Goal: Task Accomplishment & Management: Manage account settings

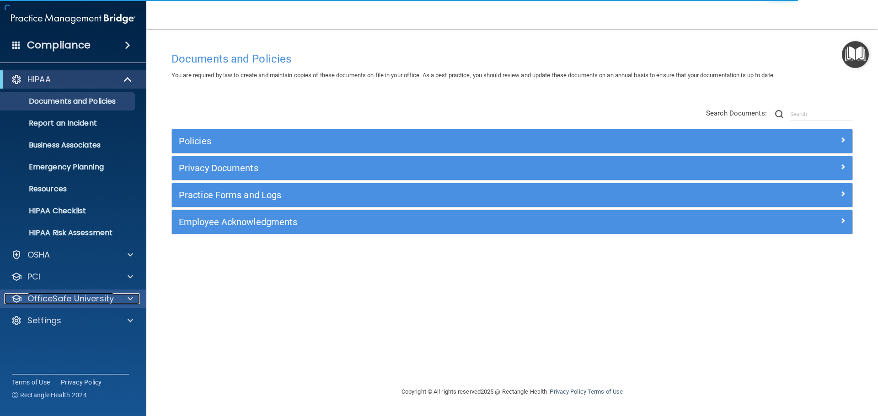
click at [101, 303] on p "OfficeSafe University" at bounding box center [70, 298] width 86 height 11
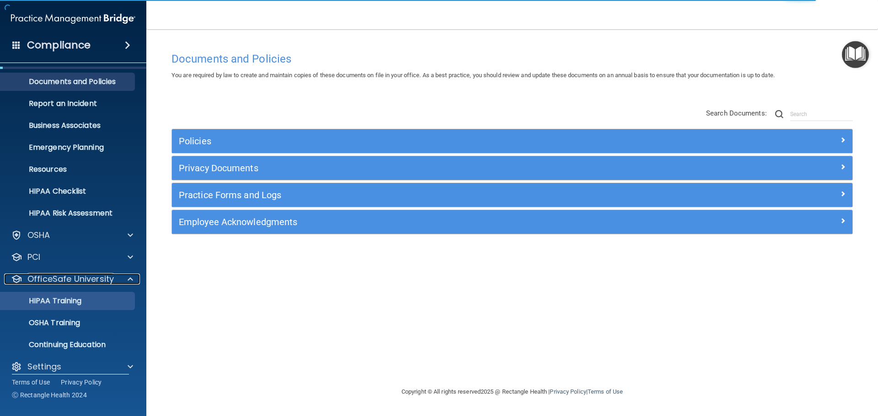
scroll to position [29, 0]
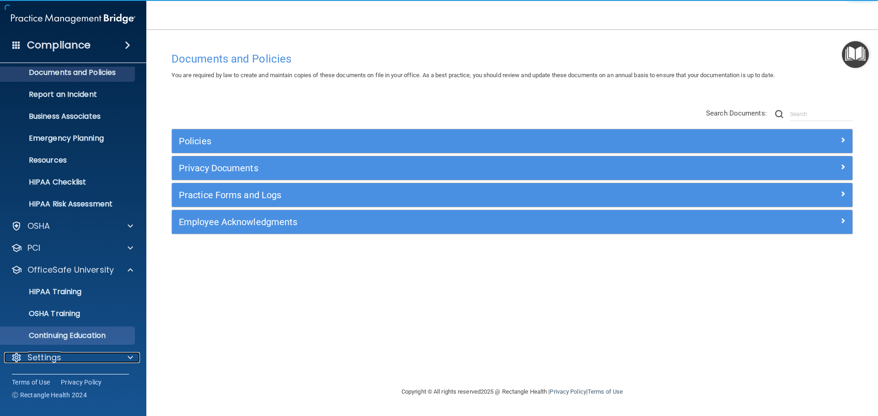
click at [37, 360] on p "Settings" at bounding box center [44, 357] width 34 height 11
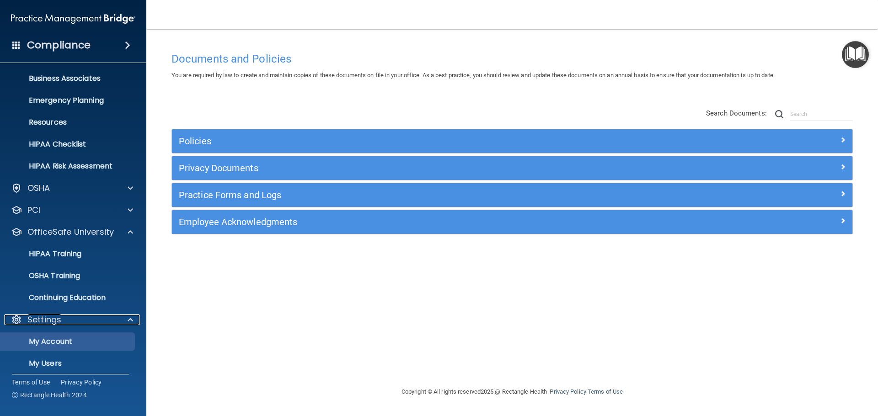
scroll to position [115, 0]
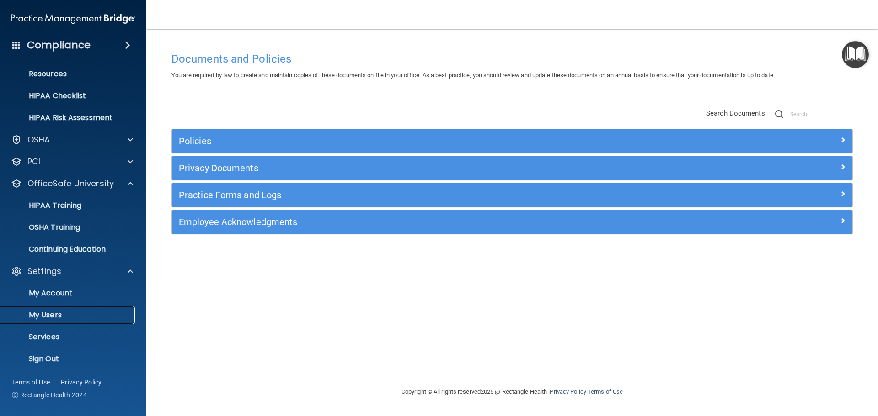
click at [60, 314] on p "My Users" at bounding box center [68, 315] width 125 height 9
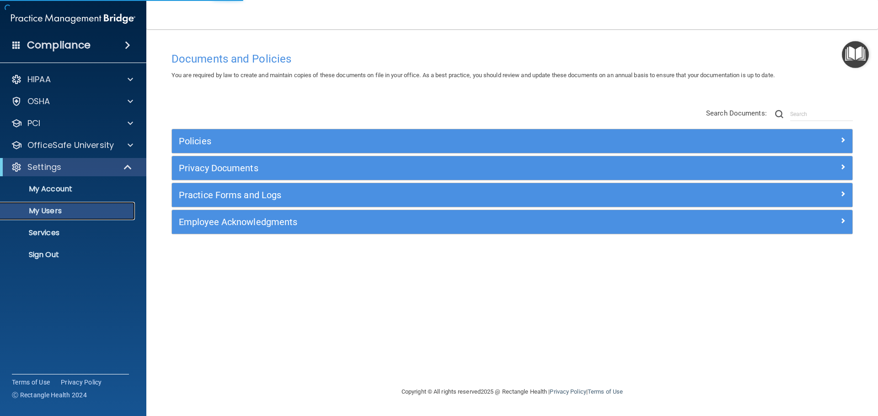
select select "20"
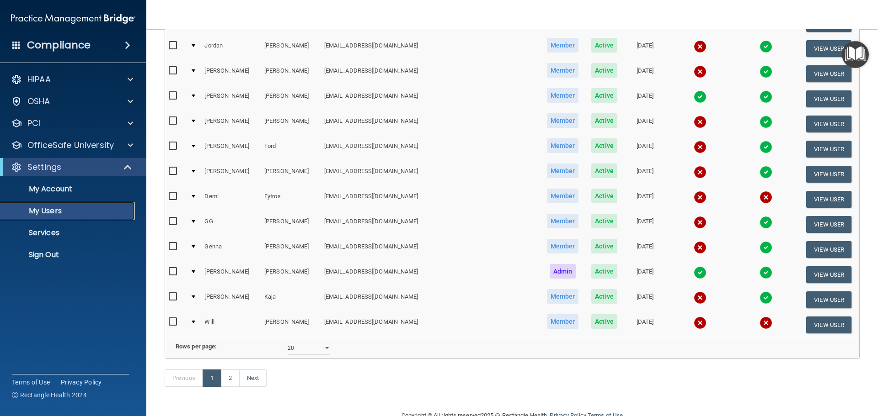
scroll to position [340, 0]
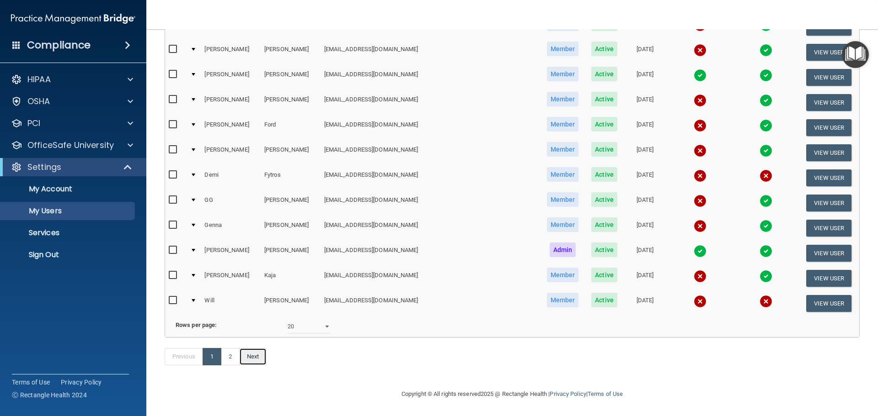
click at [257, 358] on link "Next" at bounding box center [252, 356] width 27 height 17
select select "20"
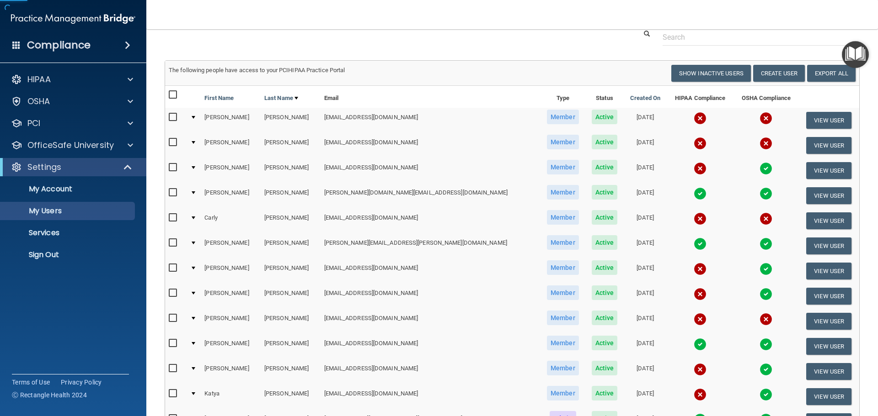
scroll to position [46, 0]
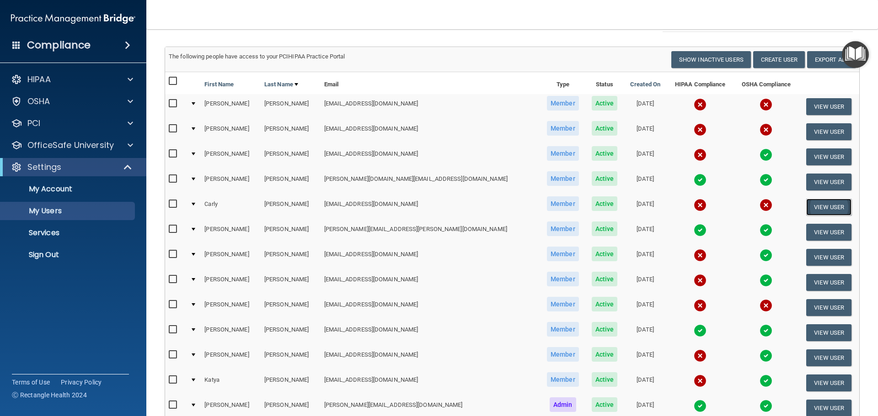
click at [830, 206] on button "View User" at bounding box center [828, 207] width 45 height 17
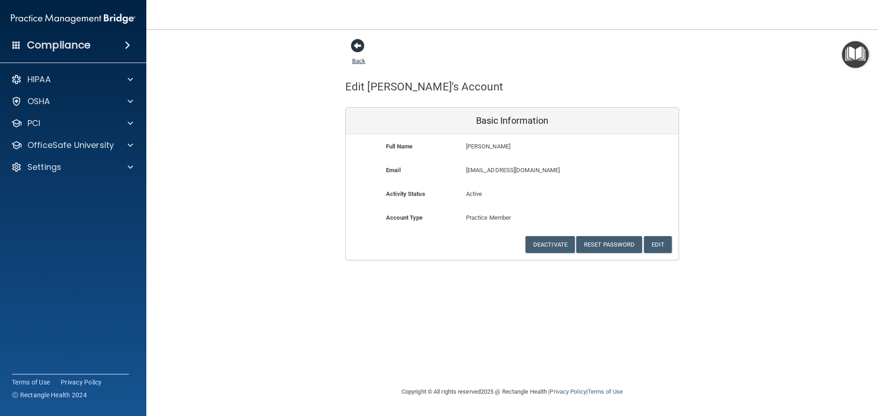
click at [356, 59] on link "Back" at bounding box center [358, 56] width 13 height 18
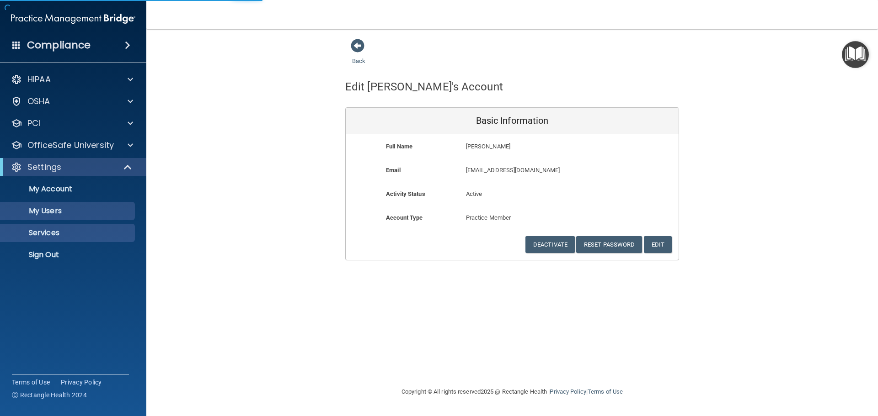
select select "20"
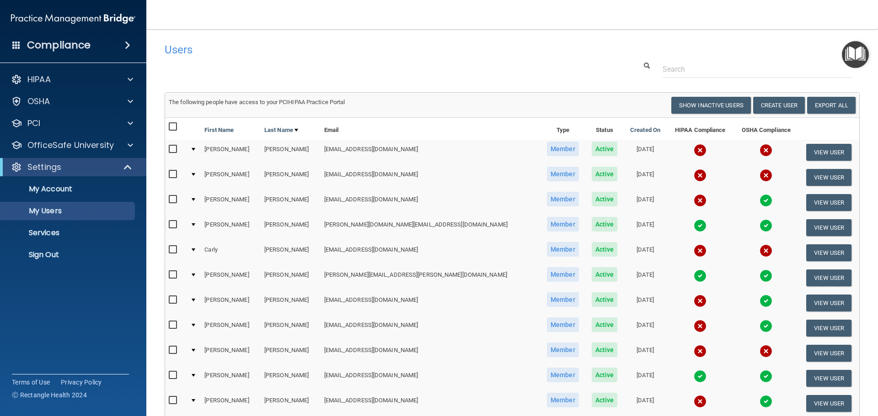
click at [199, 247] on td at bounding box center [193, 252] width 14 height 25
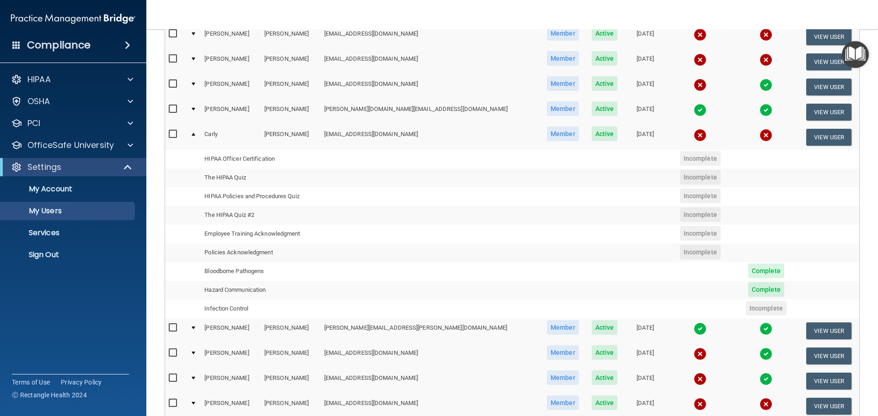
scroll to position [137, 0]
